Goal: Register for event/course

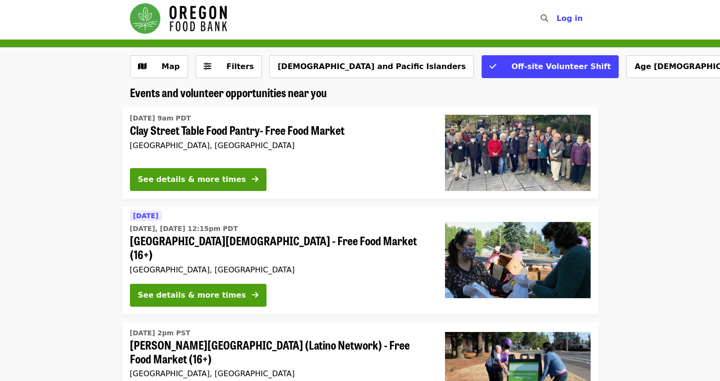
scroll to position [143, 0]
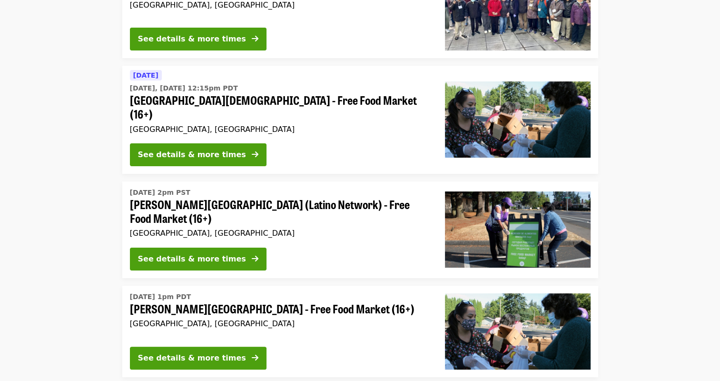
click at [208, 147] on button "See details & more times" at bounding box center [198, 154] width 137 height 23
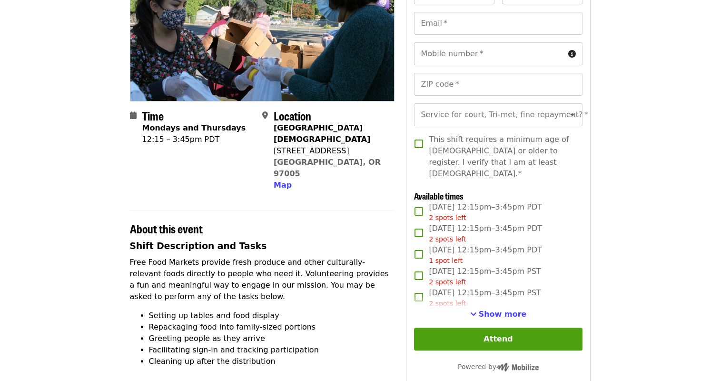
scroll to position [143, 0]
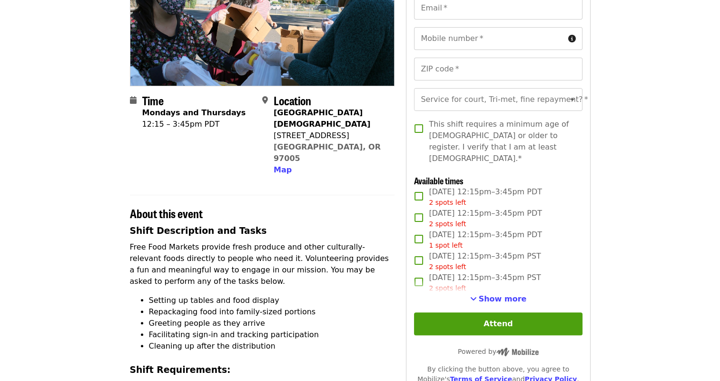
click at [490, 297] on span "Show more" at bounding box center [503, 298] width 48 height 9
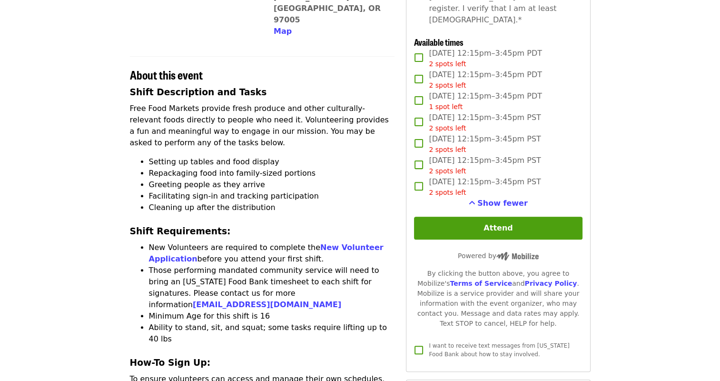
scroll to position [286, 0]
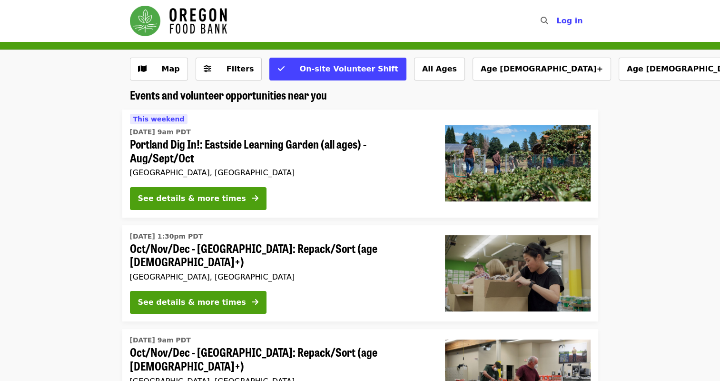
click at [148, 68] on button "Map" at bounding box center [159, 69] width 58 height 23
